Goal: Task Accomplishment & Management: Manage account settings

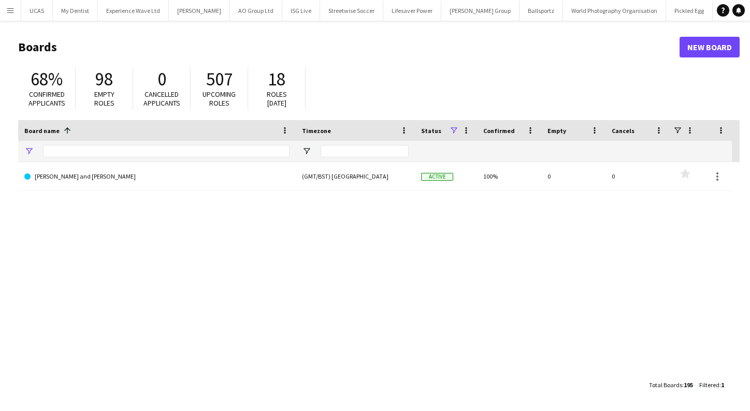
type input "*******"
click at [14, 4] on button "Menu" at bounding box center [10, 10] width 21 height 21
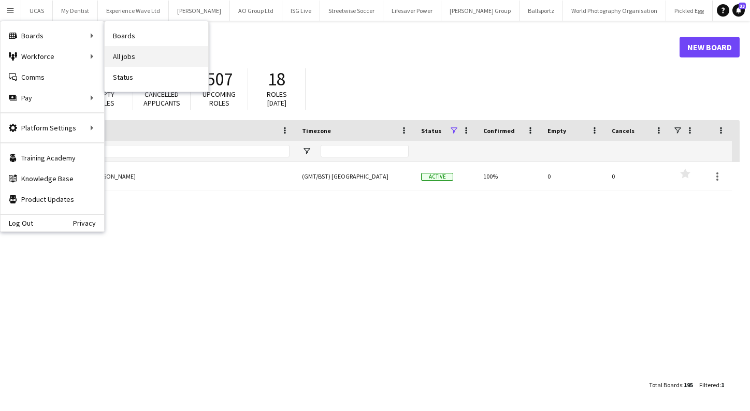
click at [138, 56] on link "All jobs" at bounding box center [157, 56] width 104 height 21
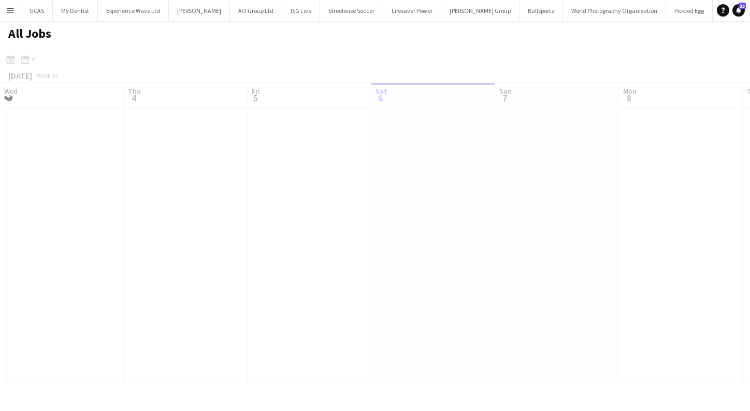
scroll to position [0, 248]
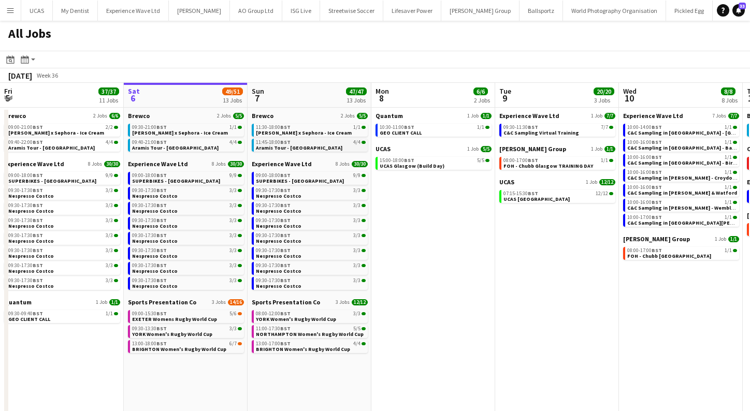
click at [300, 147] on span "Aramis Tour - [GEOGRAPHIC_DATA]" at bounding box center [299, 147] width 86 height 7
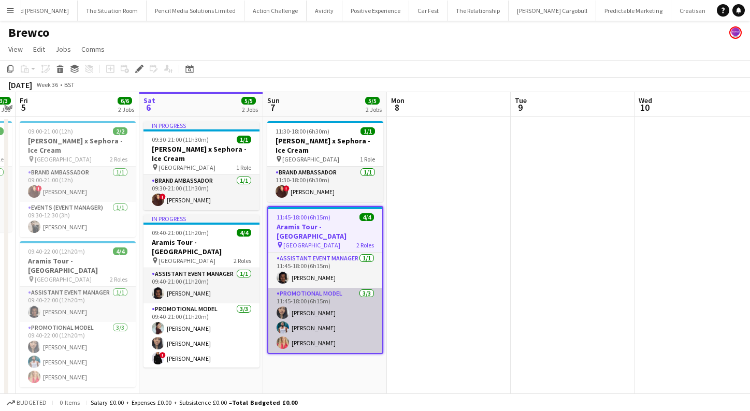
click at [316, 307] on app-card-role "Promotional Model 3/3 11:45-18:00 (6h15m) Man Ying Cheng Reginald Chuks anna la…" at bounding box center [325, 320] width 114 height 65
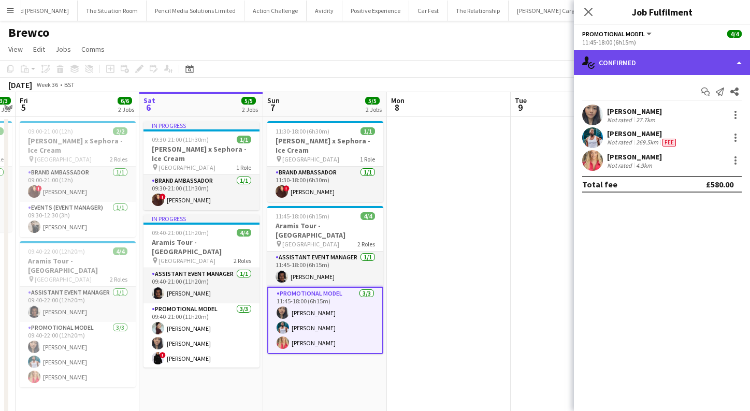
click at [741, 62] on div "single-neutral-actions-check-2 Confirmed" at bounding box center [662, 62] width 176 height 25
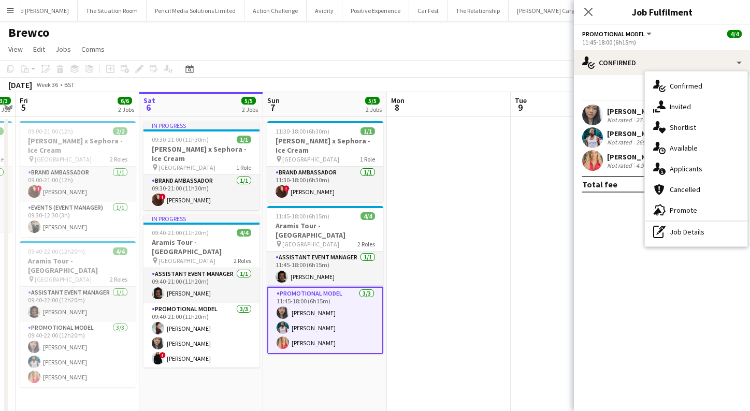
click at [622, 226] on mat-expansion-panel "check Confirmed Start chat Send notification Share Man Ying Cheng Not rated 27.…" at bounding box center [662, 243] width 176 height 336
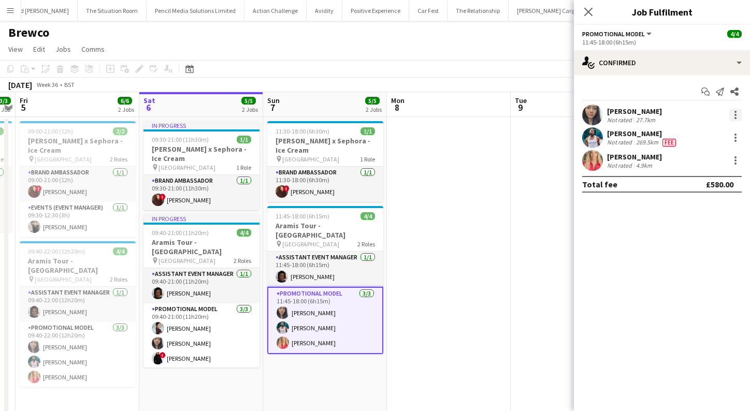
click at [735, 118] on div at bounding box center [735, 118] width 2 height 2
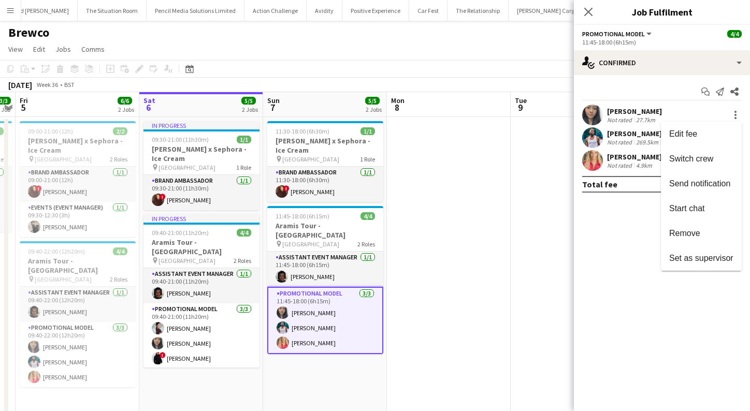
click at [591, 251] on div at bounding box center [375, 205] width 750 height 411
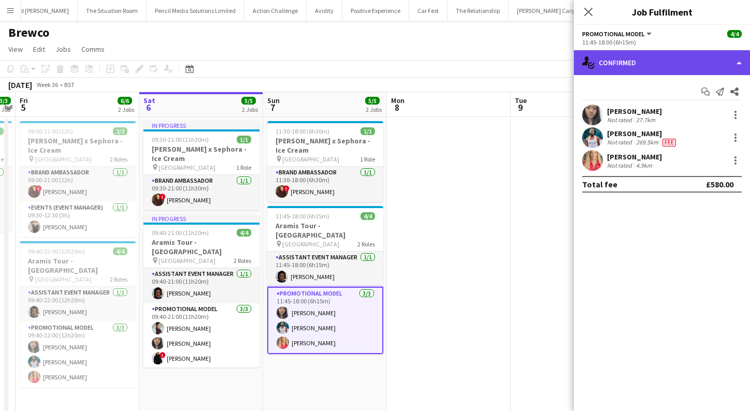
click at [740, 64] on div "single-neutral-actions-check-2 Confirmed" at bounding box center [662, 62] width 176 height 25
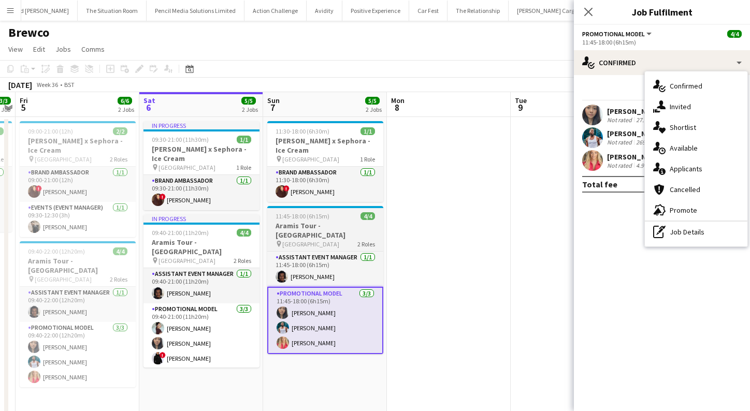
click at [332, 301] on app-card-role "Promotional Model 3/3 11:45-18:00 (6h15m) Man Ying Cheng Reginald Chuks anna la…" at bounding box center [325, 320] width 116 height 67
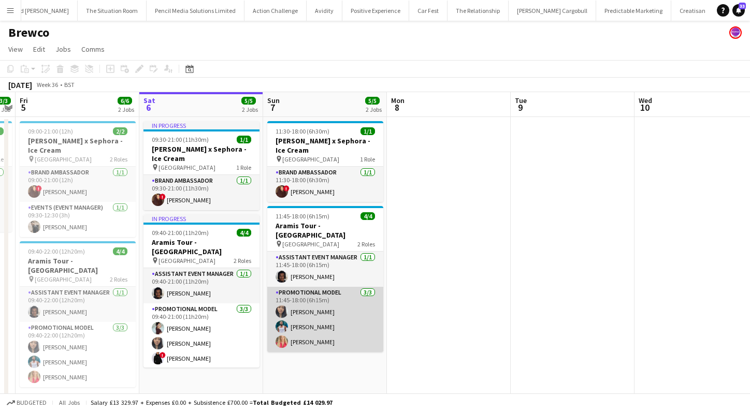
click at [310, 320] on app-card-role "Promotional Model 3/3 11:45-18:00 (6h15m) Man Ying Cheng Reginald Chuks anna la…" at bounding box center [325, 319] width 116 height 65
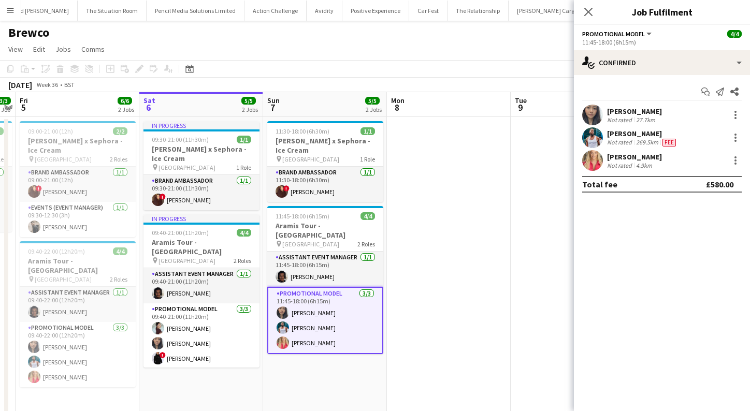
click at [474, 176] on app-date-cell at bounding box center [449, 281] width 124 height 329
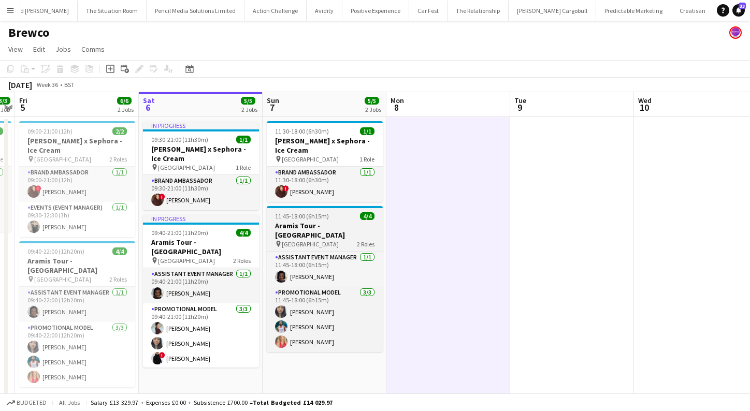
click at [292, 224] on h3 "Aramis Tour - [GEOGRAPHIC_DATA]" at bounding box center [325, 230] width 116 height 19
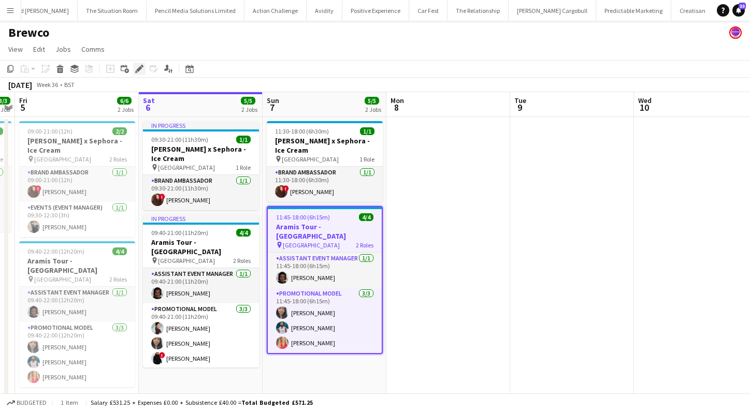
click at [139, 71] on icon "Edit" at bounding box center [139, 69] width 8 height 8
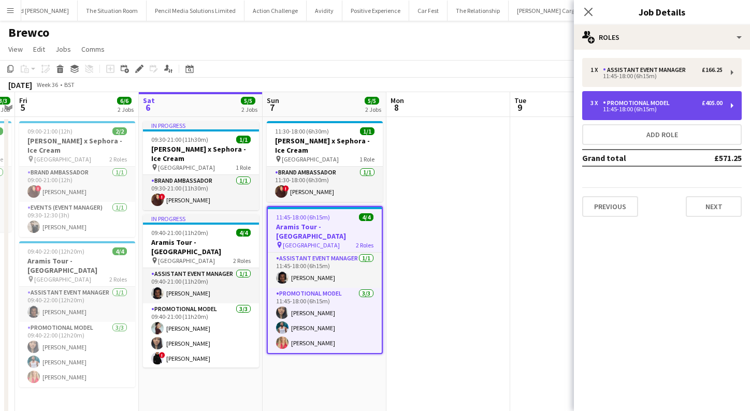
click at [652, 110] on div "11:45-18:00 (6h15m)" at bounding box center [656, 109] width 132 height 5
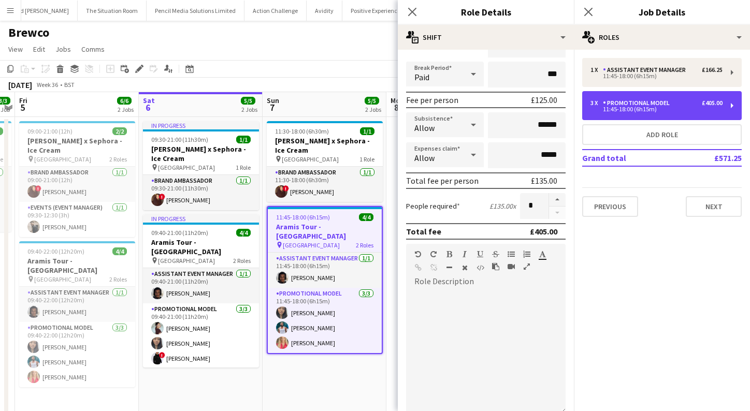
scroll to position [138, 0]
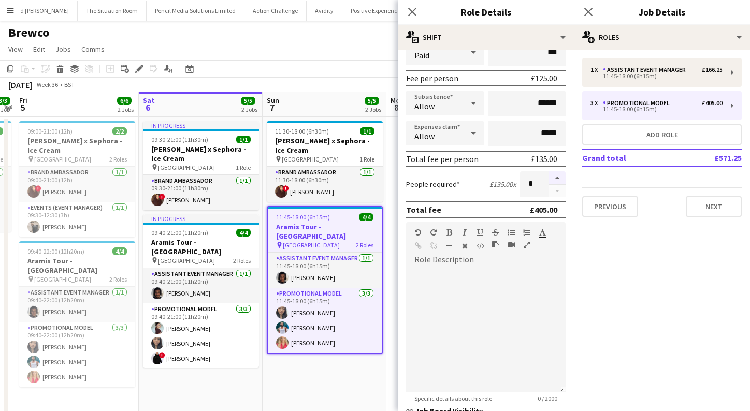
click at [557, 179] on button "button" at bounding box center [557, 177] width 17 height 13
type input "*"
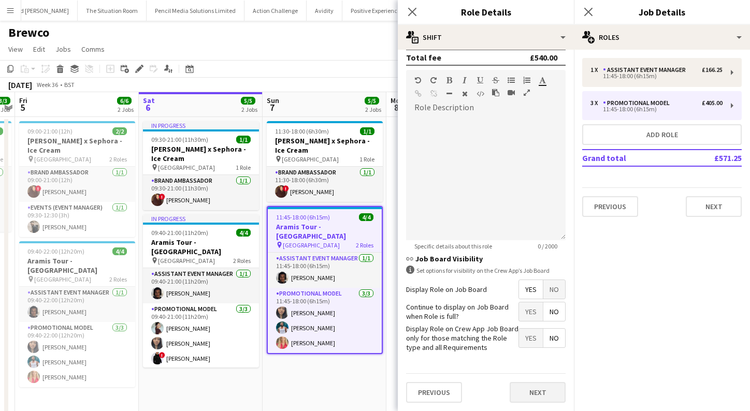
scroll to position [290, 0]
click at [533, 394] on button "Next" at bounding box center [538, 393] width 56 height 21
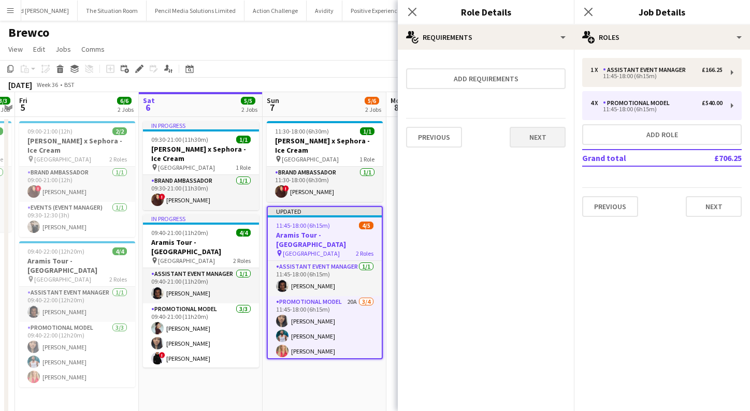
click at [536, 139] on button "Next" at bounding box center [538, 137] width 56 height 21
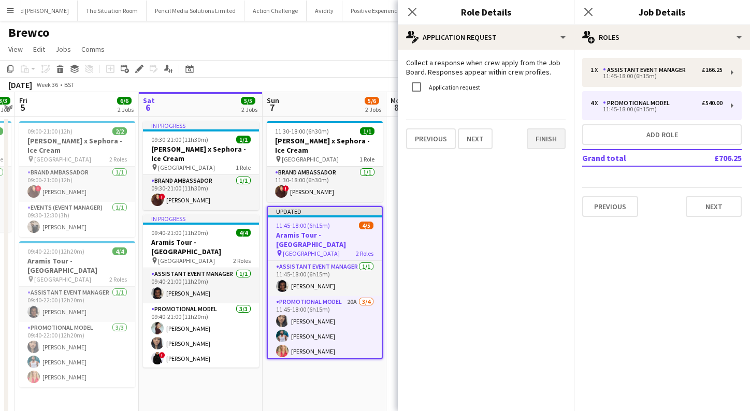
click at [536, 139] on button "Finish" at bounding box center [546, 138] width 39 height 21
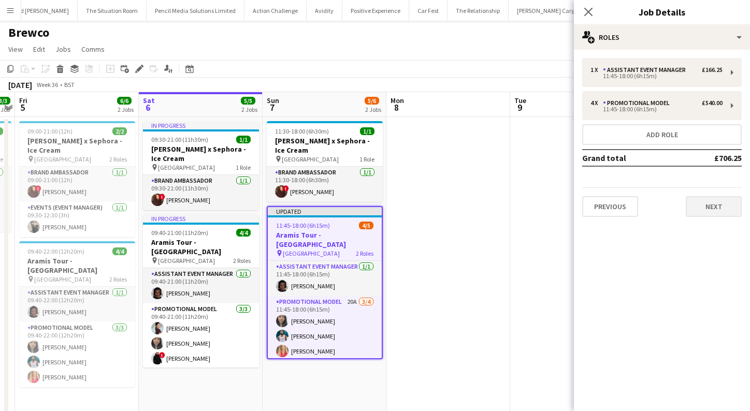
click at [692, 206] on button "Next" at bounding box center [714, 206] width 56 height 21
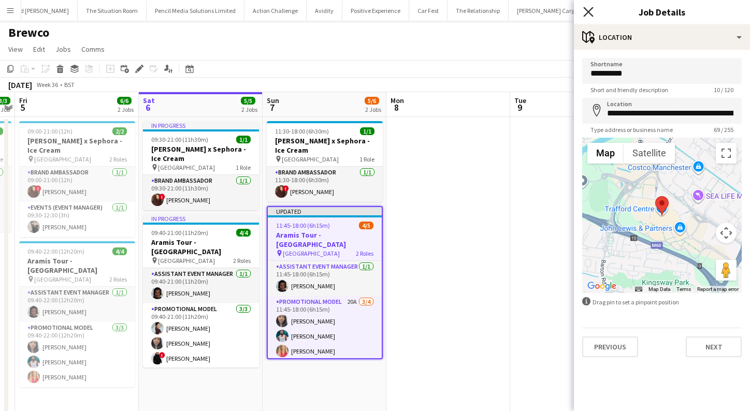
click at [588, 8] on icon "Close pop-in" at bounding box center [588, 12] width 10 height 10
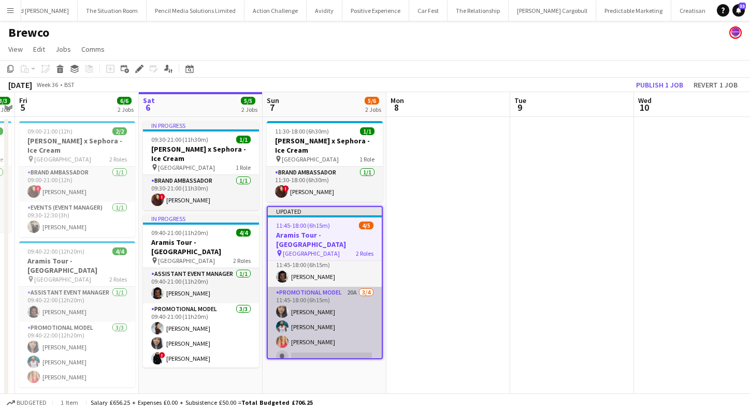
scroll to position [9, 0]
click at [321, 347] on app-card-role "Promotional Model 20A 3/4 11:45-18:00 (6h15m) Man Ying Cheng Reginald Chuks ann…" at bounding box center [325, 327] width 114 height 80
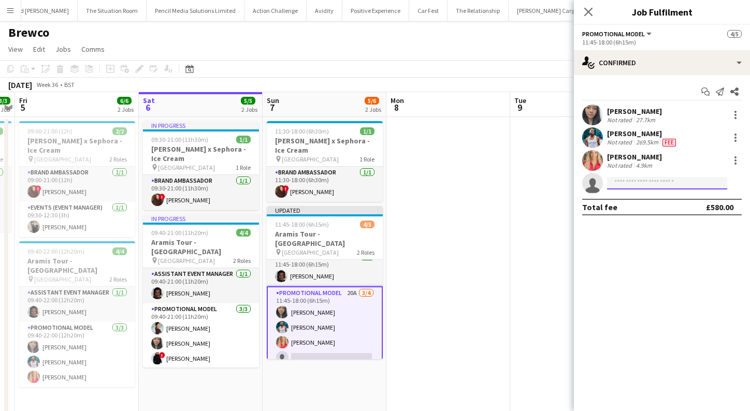
click at [645, 180] on input at bounding box center [667, 183] width 120 height 12
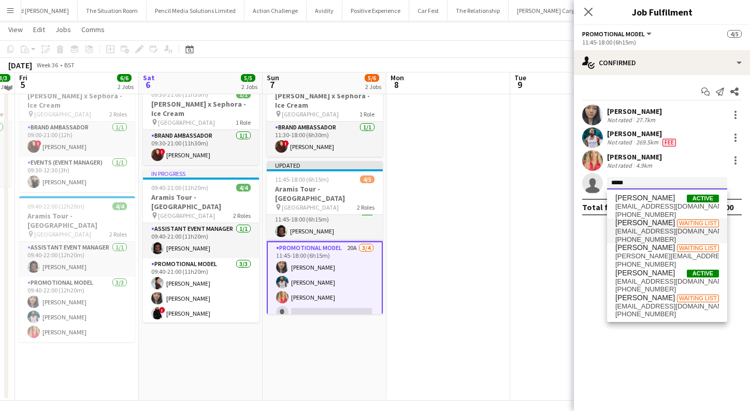
scroll to position [42, 0]
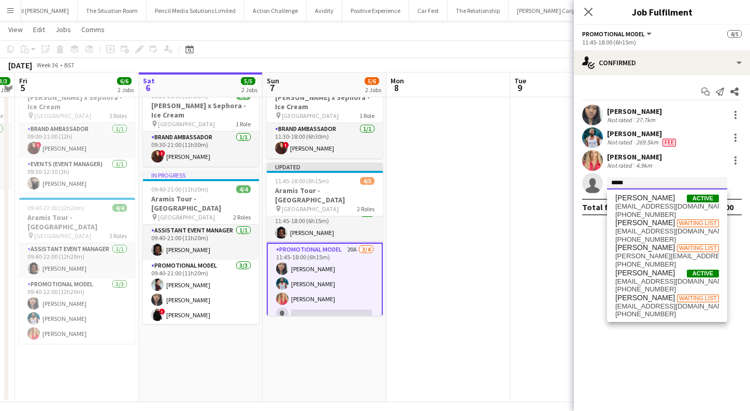
type input "*****"
click at [598, 239] on mat-expansion-panel "check Confirmed Start chat Send notification Share Man Ying Cheng Not rated 27.…" at bounding box center [662, 243] width 176 height 336
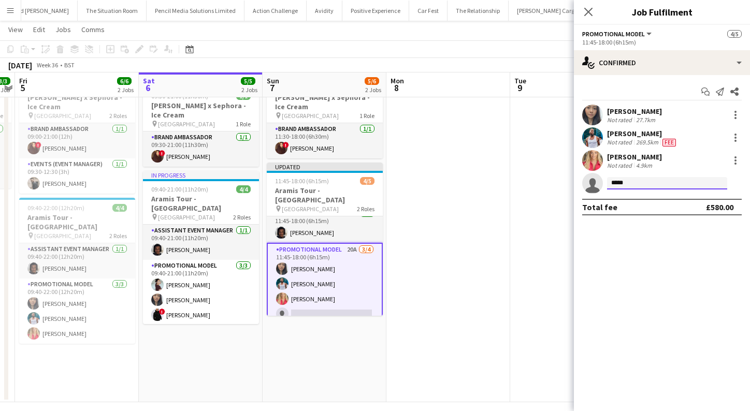
click at [663, 177] on input "*****" at bounding box center [667, 183] width 120 height 12
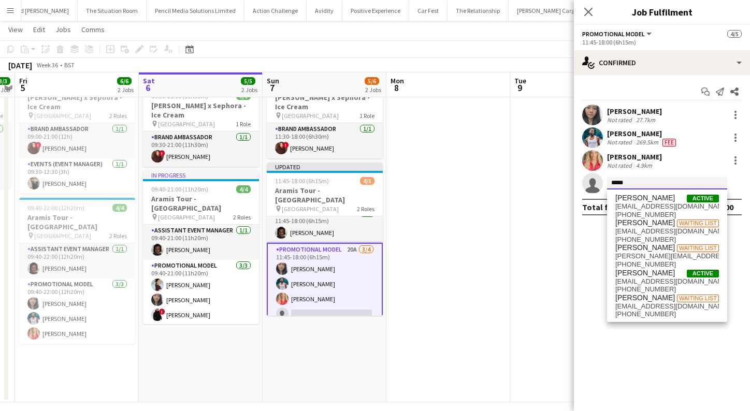
drag, startPoint x: 636, startPoint y: 179, endPoint x: 556, endPoint y: 179, distance: 80.8
click at [556, 179] on body "Menu Boards Boards Boards All jobs Status Workforce Workforce My Workforce Recr…" at bounding box center [375, 189] width 750 height 462
click at [432, 255] on app-date-cell at bounding box center [448, 238] width 124 height 329
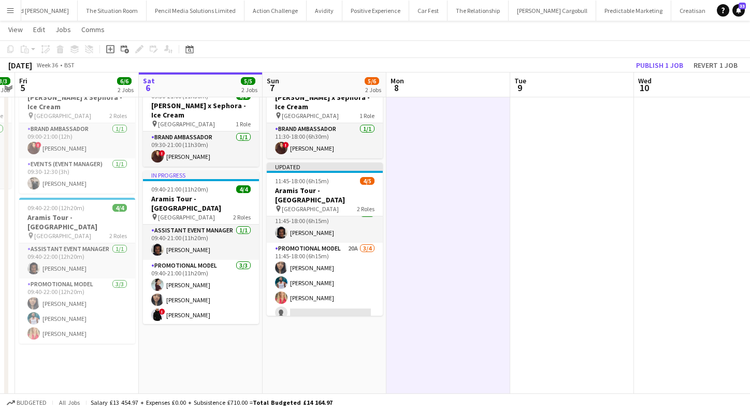
scroll to position [7, 0]
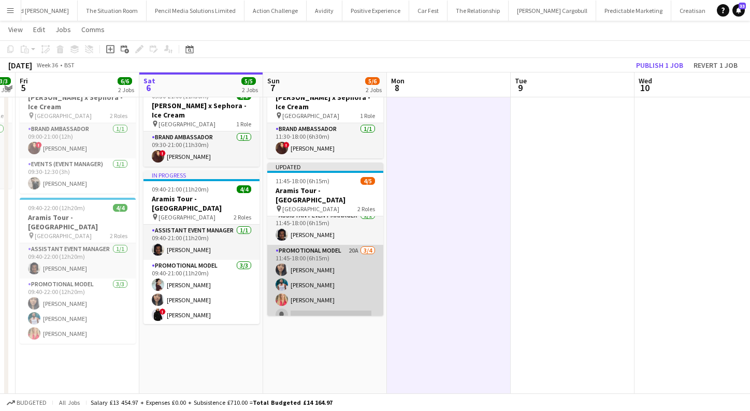
click at [326, 301] on app-card-role "Promotional Model 20A 3/4 11:45-18:00 (6h15m) Man Ying Cheng Reginald Chuks ann…" at bounding box center [325, 285] width 116 height 80
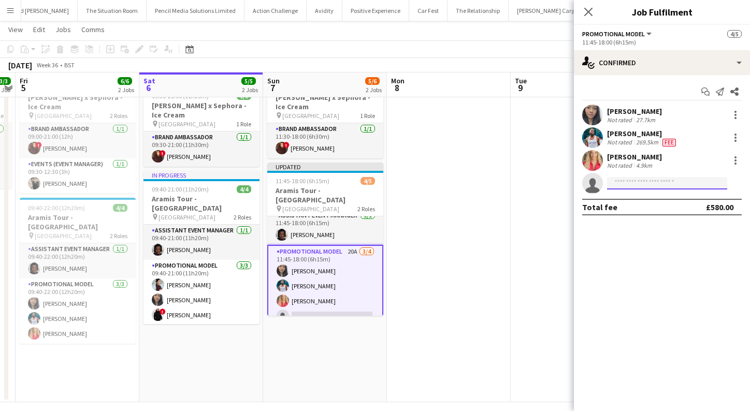
click at [674, 178] on input at bounding box center [667, 183] width 120 height 12
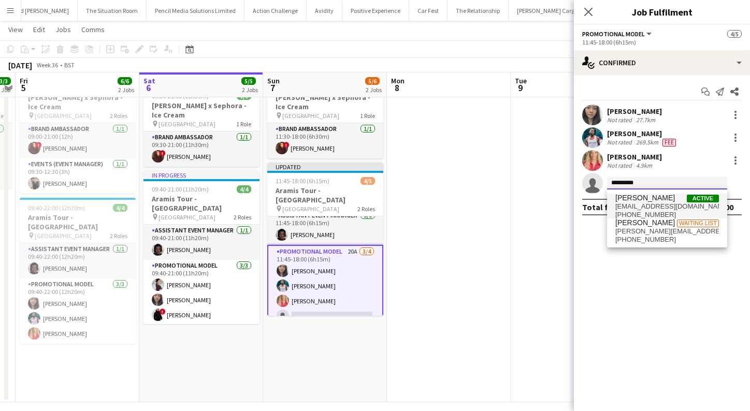
type input "*********"
click at [687, 198] on span "Active" at bounding box center [703, 199] width 32 height 8
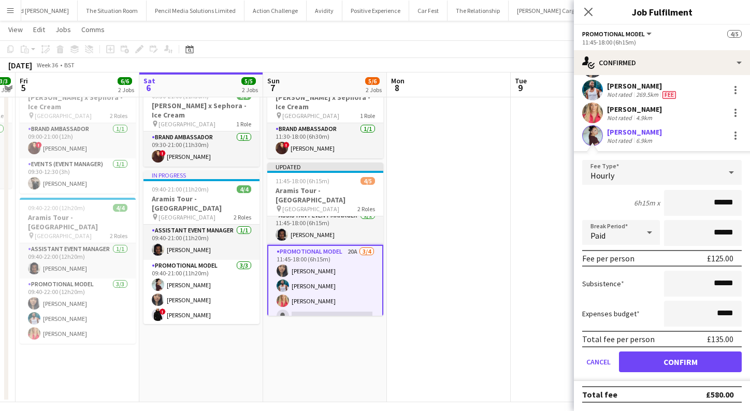
scroll to position [48, 0]
click at [700, 360] on button "Confirm" at bounding box center [680, 362] width 123 height 21
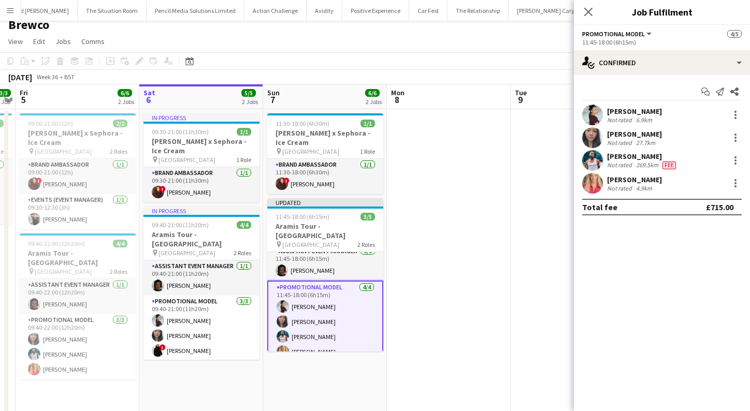
scroll to position [0, 0]
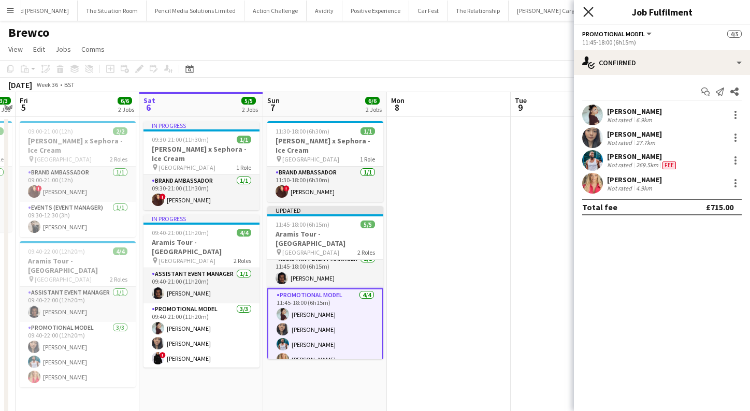
click at [588, 9] on icon "Close pop-in" at bounding box center [588, 12] width 10 height 10
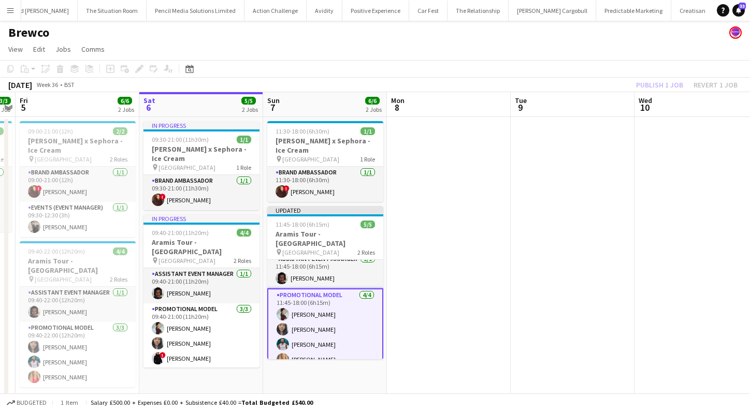
click at [662, 84] on div "Publish 1 job Revert 1 job" at bounding box center [686, 84] width 126 height 13
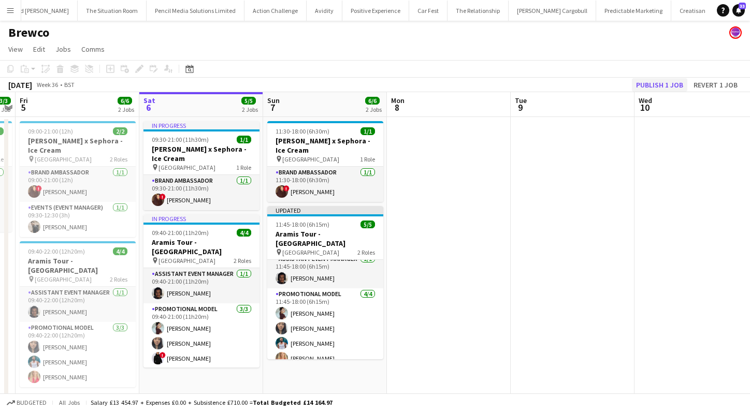
click at [662, 84] on button "Publish 1 job" at bounding box center [659, 84] width 55 height 13
